Goal: Task Accomplishment & Management: Manage account settings

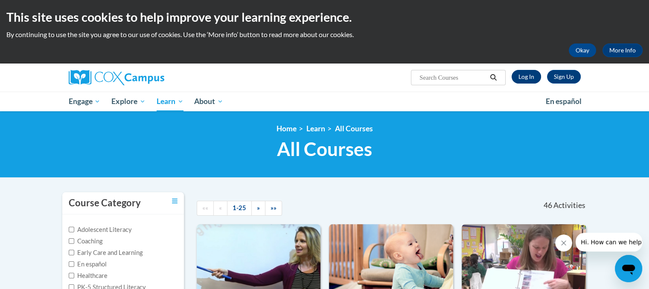
click at [521, 82] on link "Log In" at bounding box center [525, 77] width 29 height 14
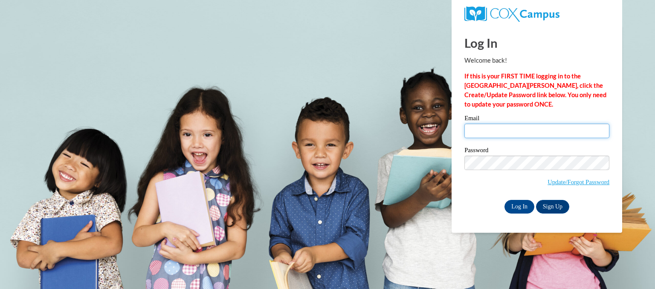
click at [495, 129] on input "Email" at bounding box center [536, 131] width 145 height 14
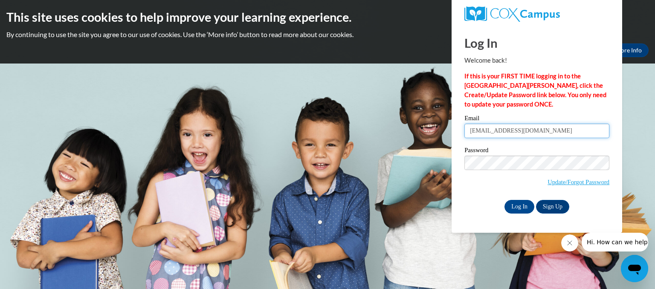
type input "[EMAIL_ADDRESS][DOMAIN_NAME]"
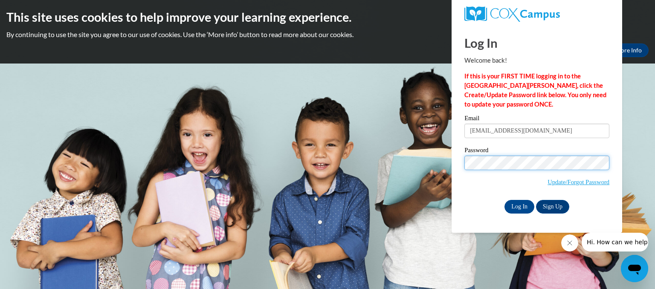
click at [504, 200] on input "Log In" at bounding box center [519, 207] width 30 height 14
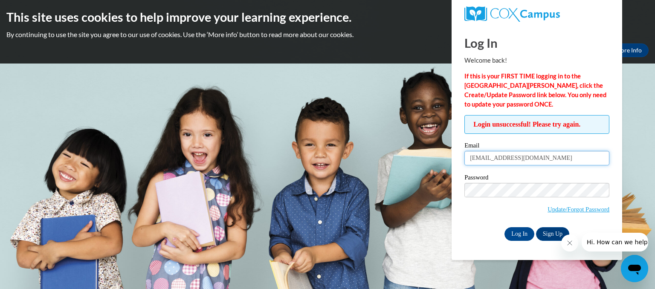
click at [544, 156] on input "[EMAIL_ADDRESS][DOMAIN_NAME]" at bounding box center [536, 158] width 145 height 14
type input "[EMAIL_ADDRESS][DOMAIN_NAME]"
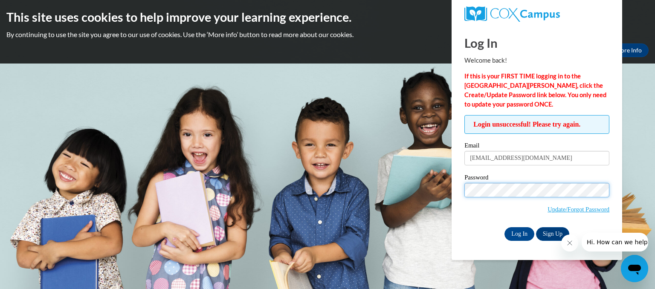
click at [504, 227] on input "Log In" at bounding box center [519, 234] width 30 height 14
